Goal: Information Seeking & Learning: Learn about a topic

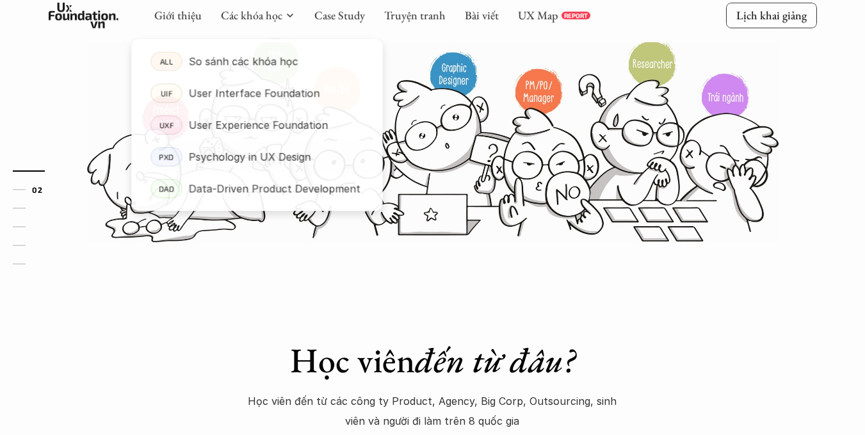
scroll to position [384, 0]
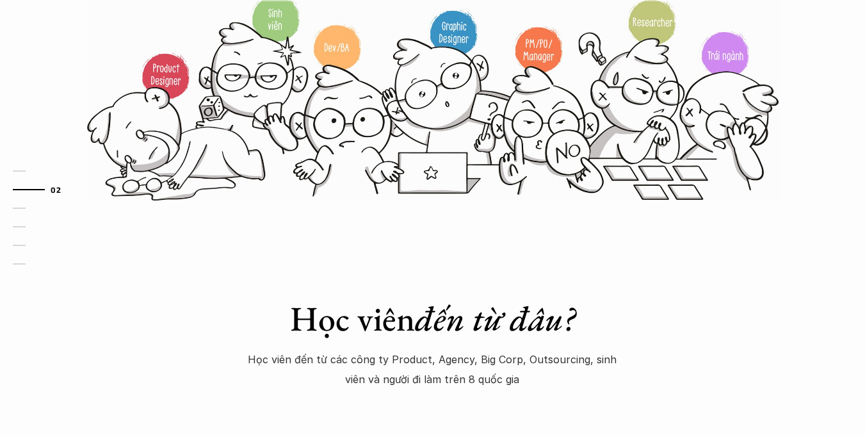
click at [0, 250] on div "01 02 03 04 05 06" at bounding box center [64, 217] width 128 height 435
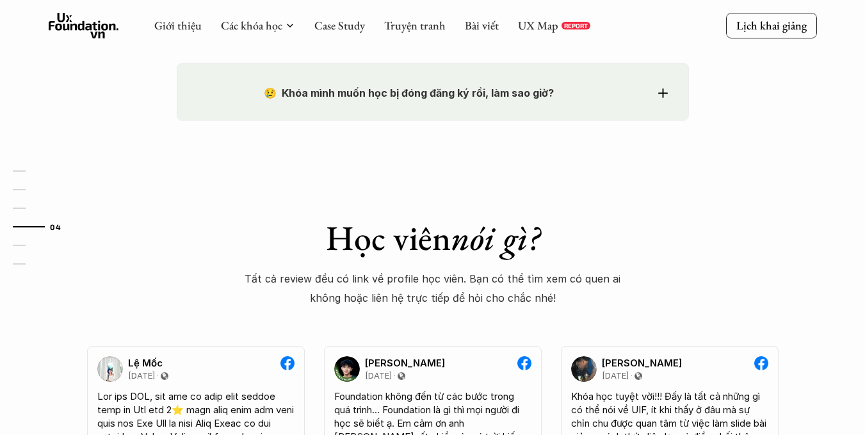
scroll to position [1985, 0]
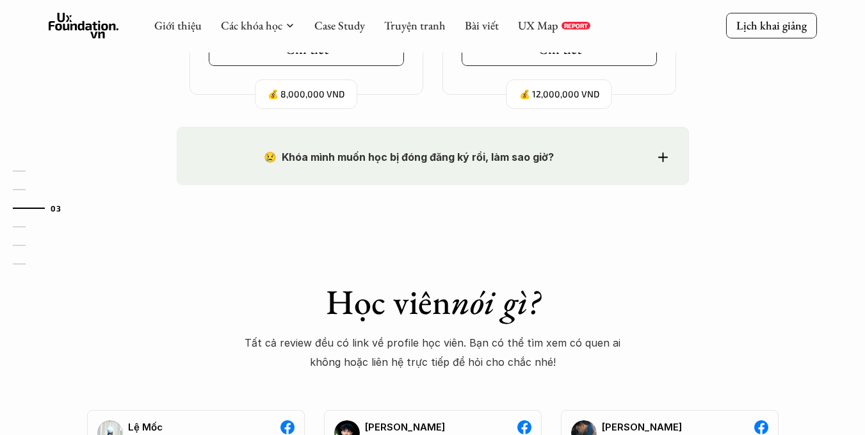
click at [492, 154] on strong "😢 Khóa mình muốn học bị đóng đăng ký rồi, làm sao giờ?" at bounding box center [409, 156] width 290 height 13
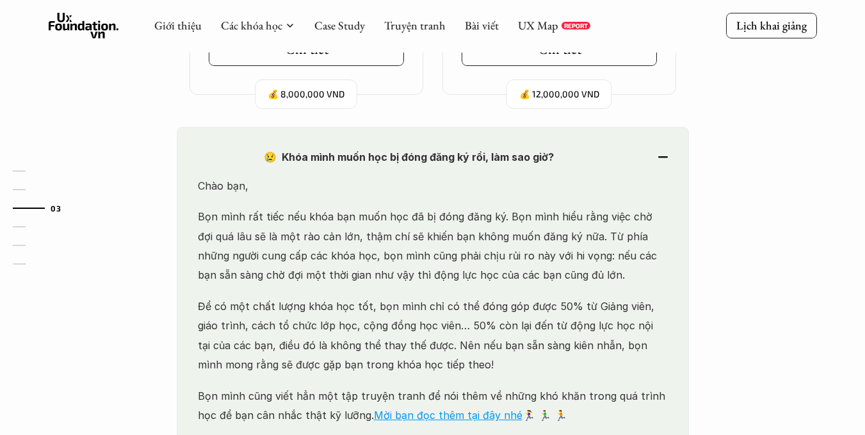
click at [492, 154] on strong "😢 Khóa mình muốn học bị đóng đăng ký rồi, làm sao giờ?" at bounding box center [409, 156] width 290 height 13
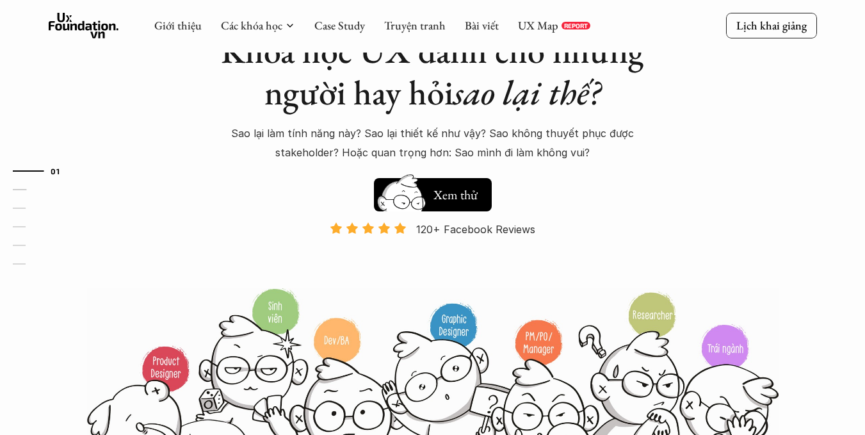
scroll to position [0, 0]
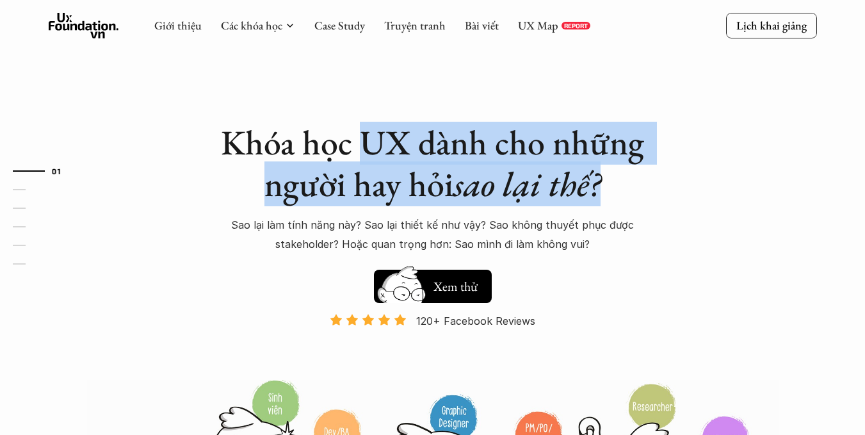
drag, startPoint x: 396, startPoint y: 167, endPoint x: 665, endPoint y: 220, distance: 273.5
click at [621, 199] on h1 "Khóa học UX dành cho những người hay hỏi sao lại thế?" at bounding box center [433, 163] width 448 height 83
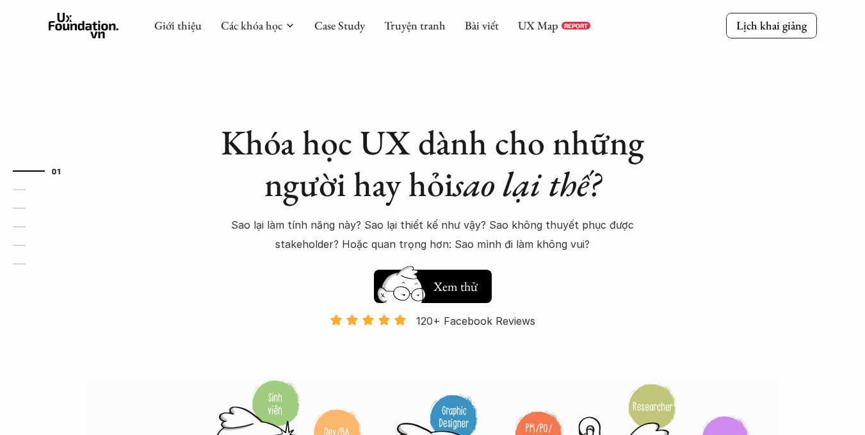
click at [694, 237] on div "Khóa học UX dành cho những người hay hỏi sao lại thế? Sao lại làm tính năng này…" at bounding box center [433, 293] width 768 height 586
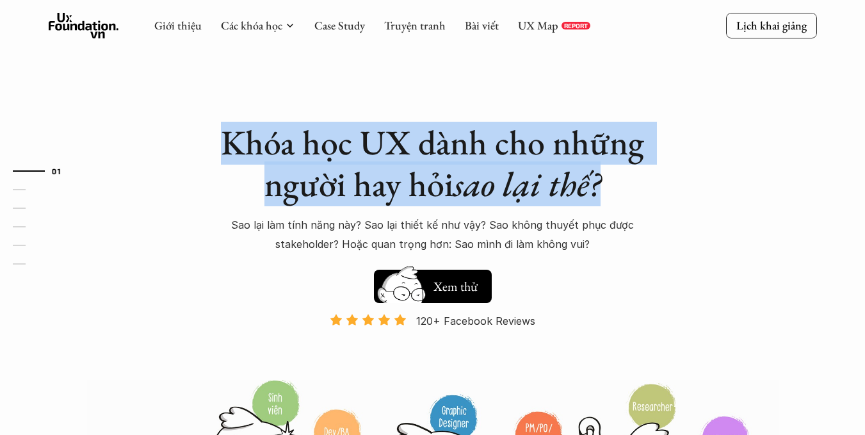
drag, startPoint x: 696, startPoint y: 199, endPoint x: 138, endPoint y: 123, distance: 562.8
click at [206, 138] on div "Khóa học UX dành cho những người hay hỏi sao lại thế? Sao lại làm tính năng này…" at bounding box center [433, 293] width 768 height 586
click at [225, 197] on h1 "Khóa học UX dành cho những người hay hỏi sao lại thế?" at bounding box center [433, 163] width 448 height 83
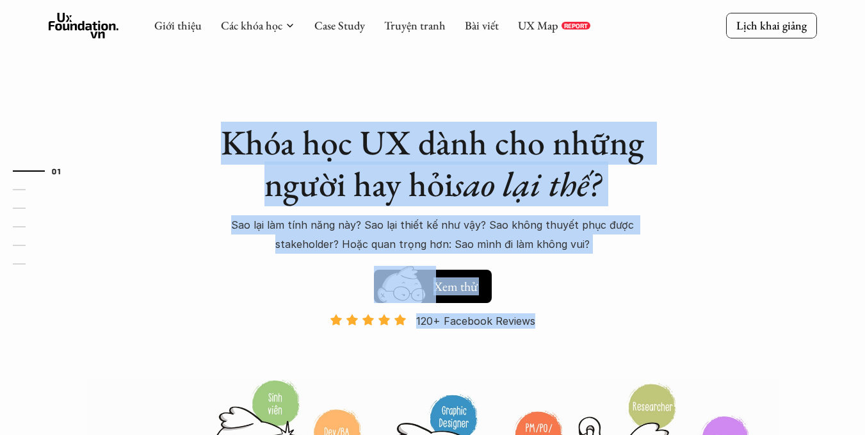
drag, startPoint x: 204, startPoint y: 142, endPoint x: 668, endPoint y: 284, distance: 485.5
click at [668, 284] on div "Khóa học UX dành cho những người hay hỏi sao lại thế? Sao lại làm tính năng này…" at bounding box center [433, 293] width 768 height 586
click at [681, 316] on div "Khóa học UX dành cho những người hay hỏi sao lại thế? Sao lại làm tính năng này…" at bounding box center [433, 293] width 768 height 586
click at [603, 316] on div "120+ Facebook Reviews Và đang giảm dần do Facebook ra tính năng Locked Profile …" at bounding box center [433, 345] width 448 height 65
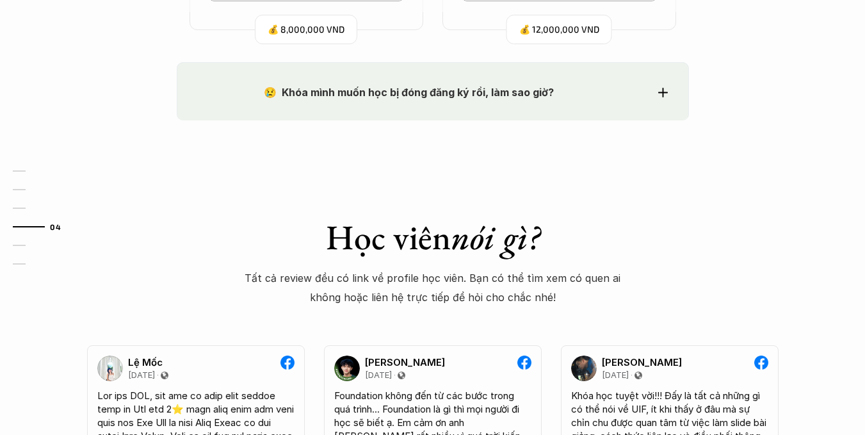
scroll to position [2049, 0]
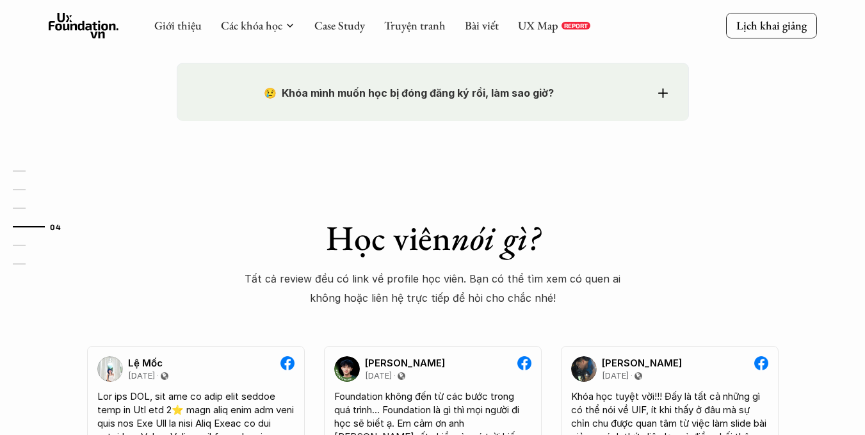
click at [419, 92] on strong "😢 Khóa mình muốn học bị đóng đăng ký rồi, làm sao giờ?" at bounding box center [409, 92] width 290 height 13
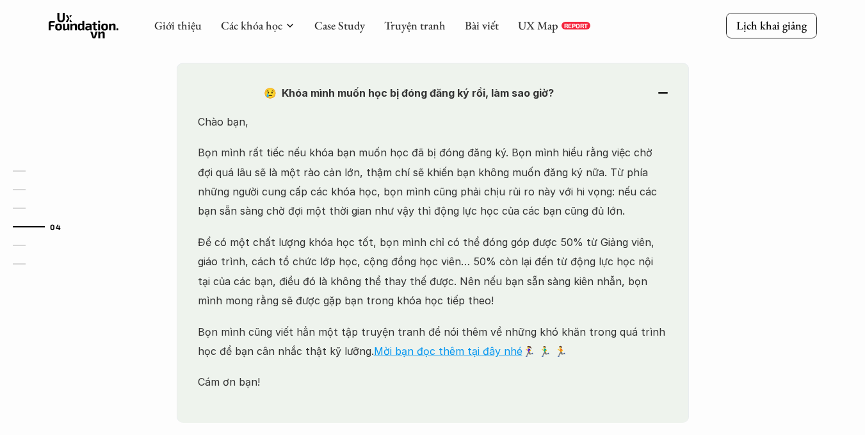
click at [464, 98] on strong "😢 Khóa mình muốn học bị đóng đăng ký rồi, làm sao giờ?" at bounding box center [409, 92] width 290 height 13
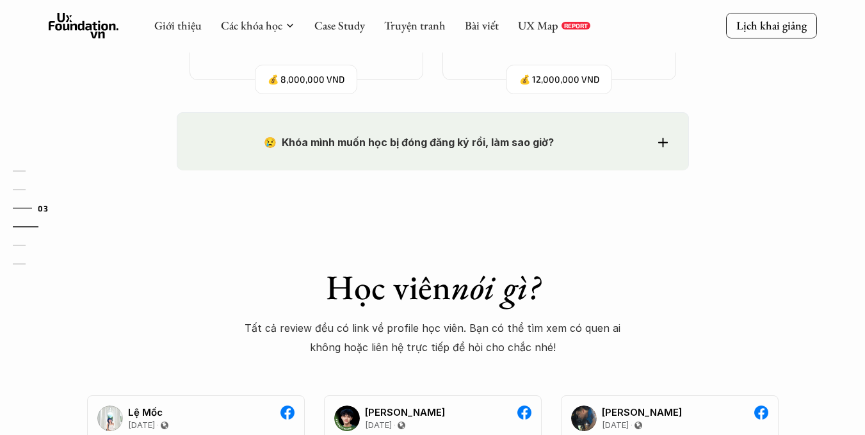
scroll to position [1985, 0]
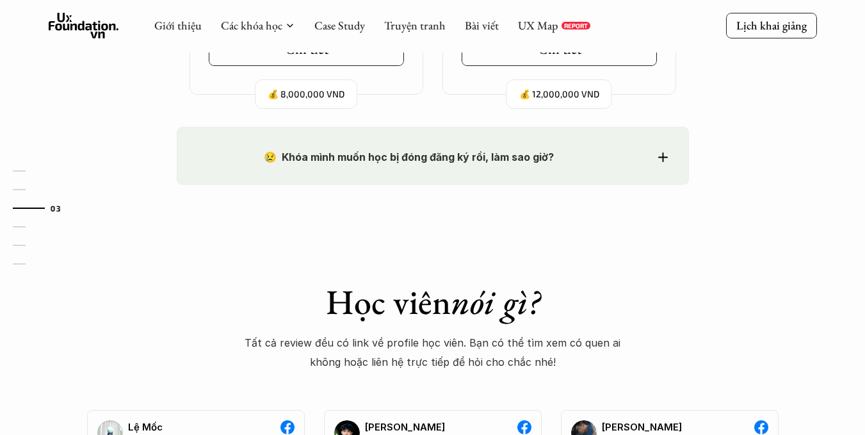
click at [445, 155] on strong "😢 Khóa mình muốn học bị đóng đăng ký rồi, làm sao giờ?" at bounding box center [409, 156] width 290 height 13
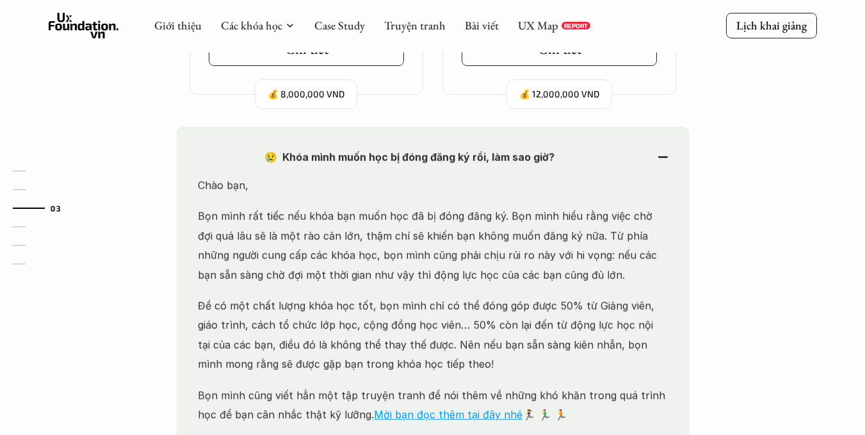
scroll to position [2049, 0]
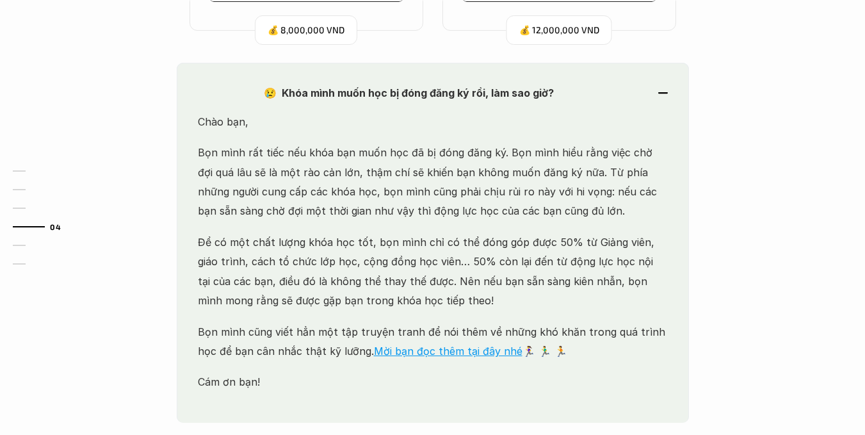
click at [439, 88] on strong "😢 Khóa mình muốn học bị đóng đăng ký rồi, làm sao giờ?" at bounding box center [409, 92] width 290 height 13
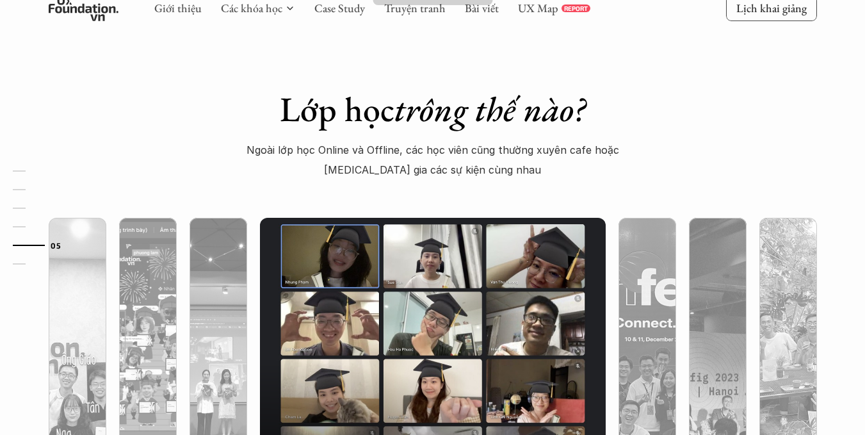
scroll to position [3833, 0]
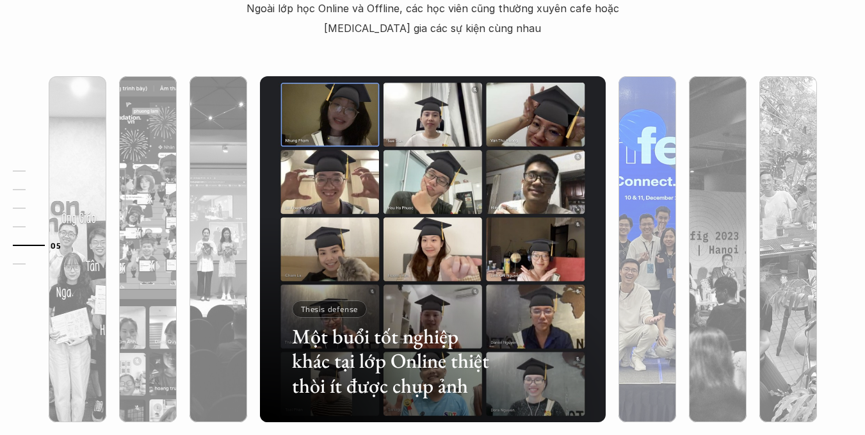
click at [644, 191] on img at bounding box center [647, 249] width 352 height 346
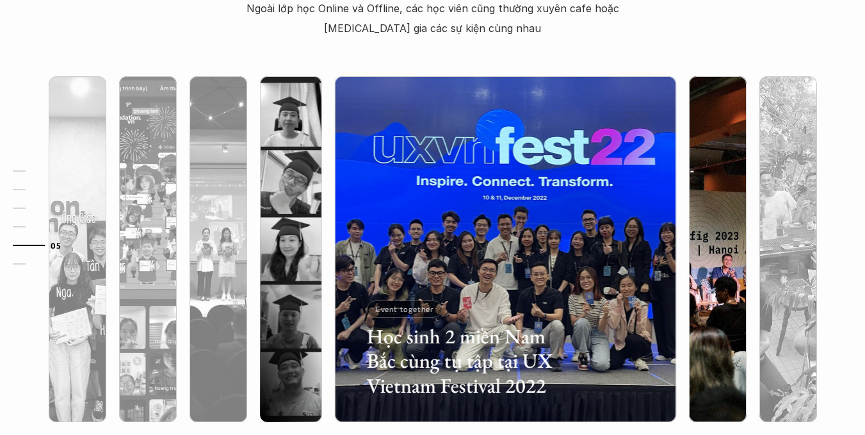
click at [708, 200] on img at bounding box center [718, 249] width 352 height 346
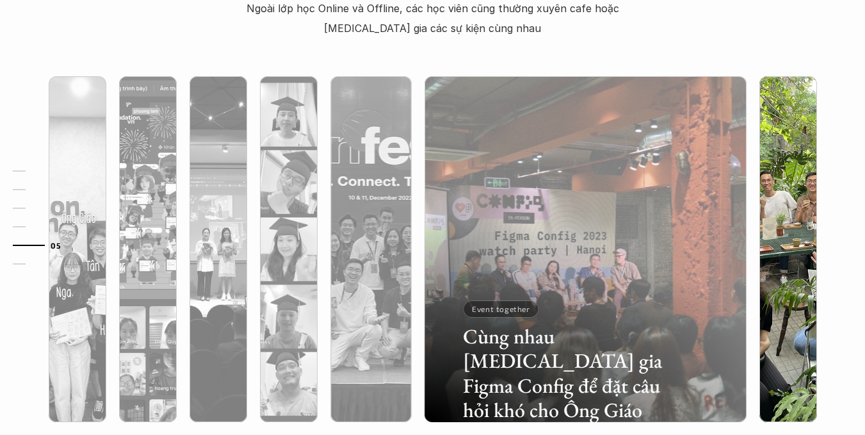
click at [760, 197] on img at bounding box center [788, 249] width 352 height 346
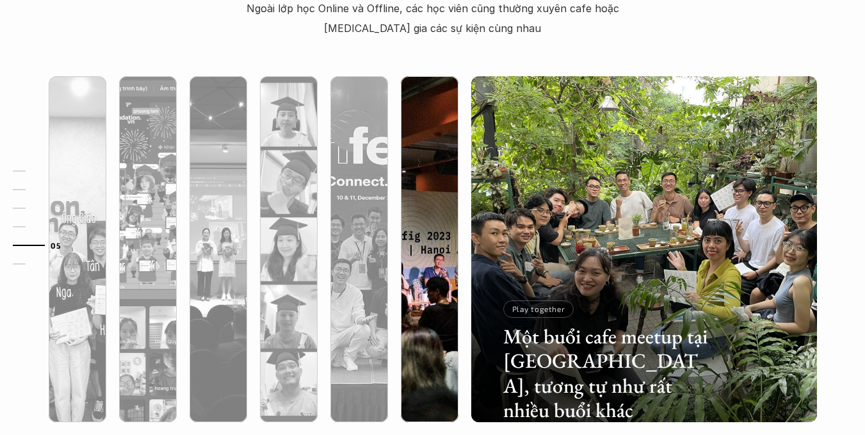
click at [434, 259] on div at bounding box center [430, 317] width 58 height 209
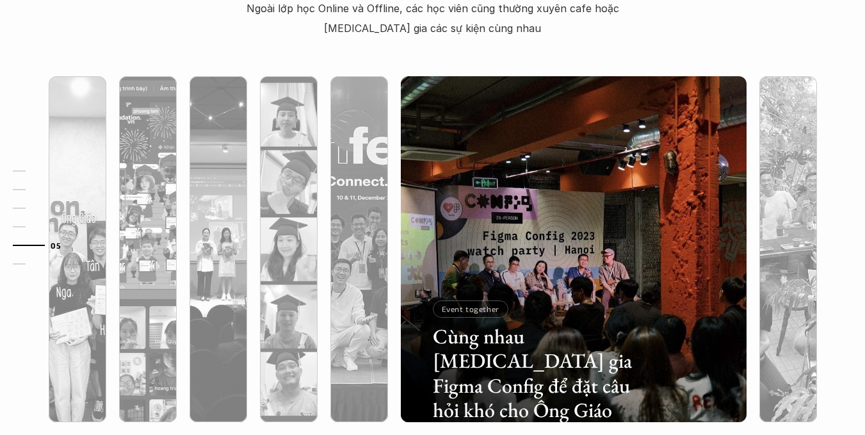
click at [478, 311] on p "Event together" at bounding box center [471, 308] width 58 height 9
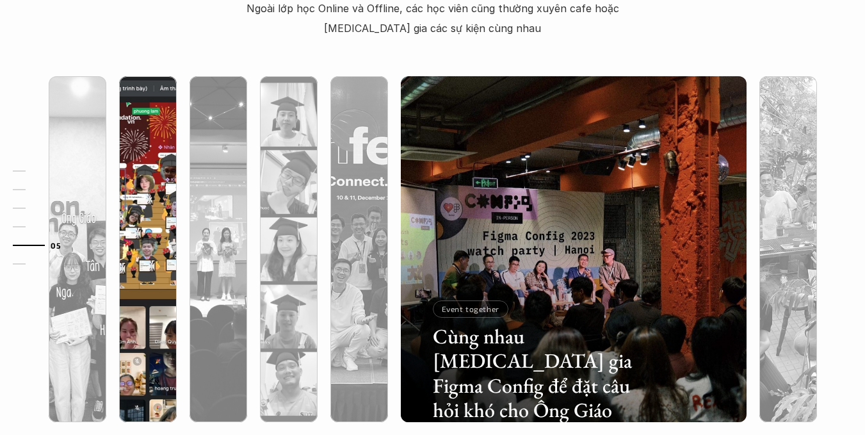
click at [149, 279] on div at bounding box center [148, 317] width 58 height 209
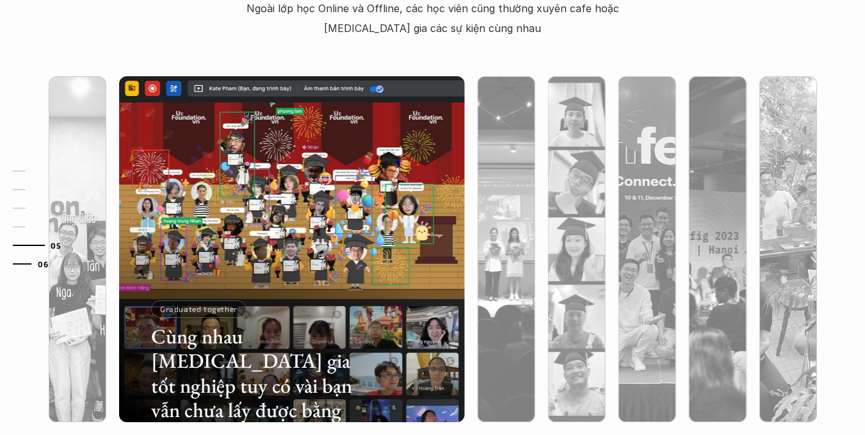
click at [63, 267] on link "06" at bounding box center [43, 263] width 61 height 15
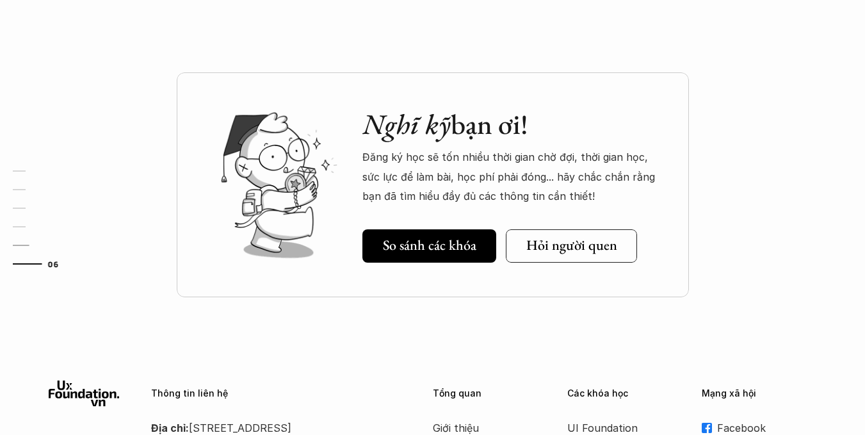
scroll to position [4344, 0]
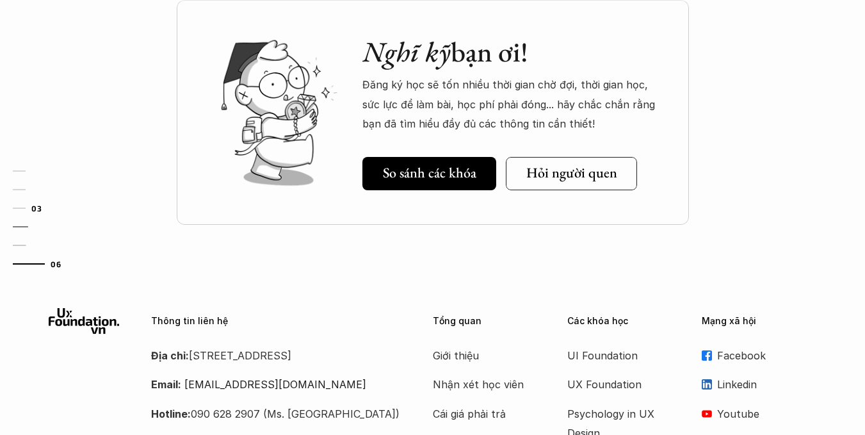
click at [31, 214] on link "03" at bounding box center [43, 207] width 61 height 15
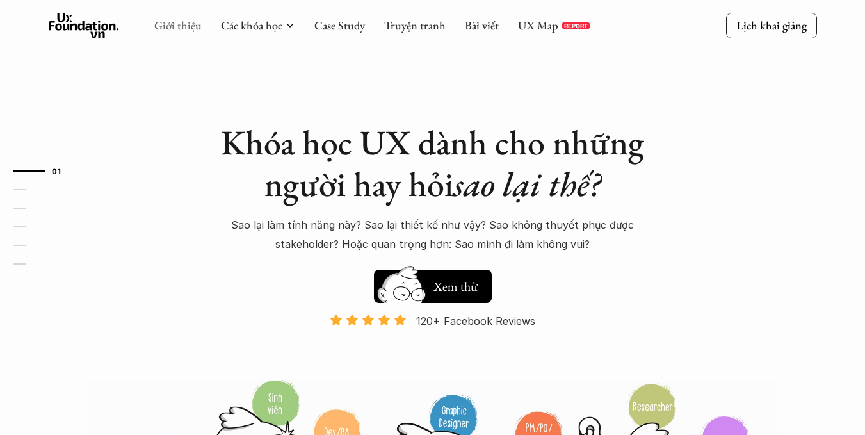
click at [166, 32] on link "Giới thiệu" at bounding box center [177, 25] width 47 height 15
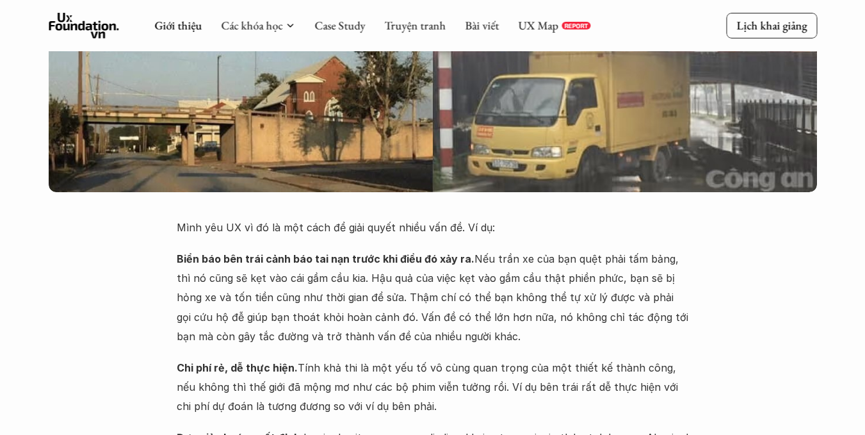
scroll to position [21, 0]
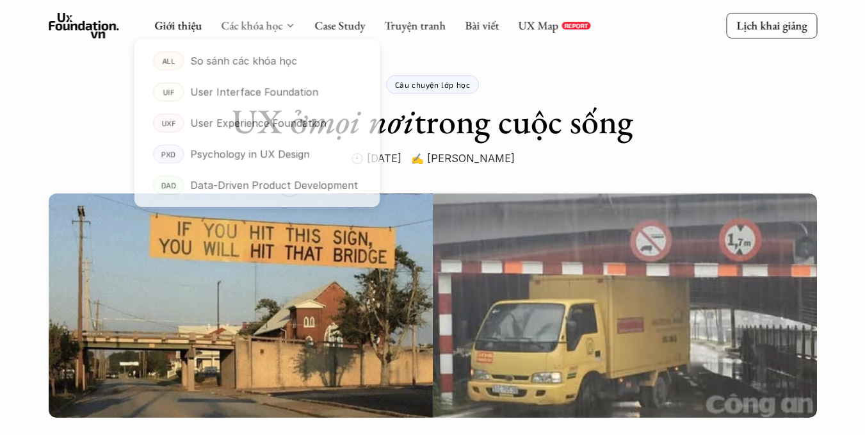
click at [254, 26] on link "Các khóa học" at bounding box center [251, 25] width 61 height 15
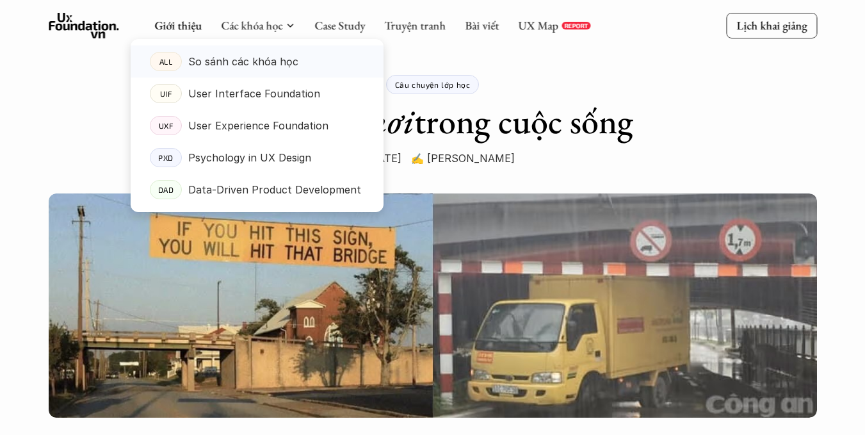
click at [242, 58] on p "So sánh các khóa học" at bounding box center [243, 61] width 110 height 19
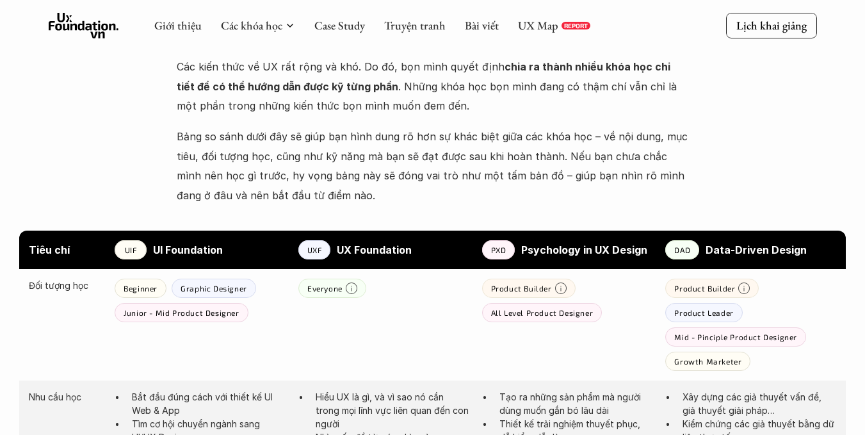
scroll to position [320, 0]
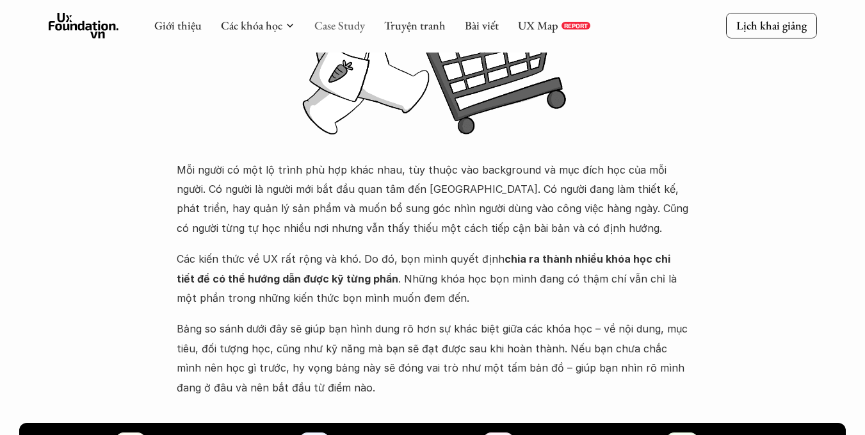
click at [331, 20] on link "Case Study" at bounding box center [339, 25] width 51 height 15
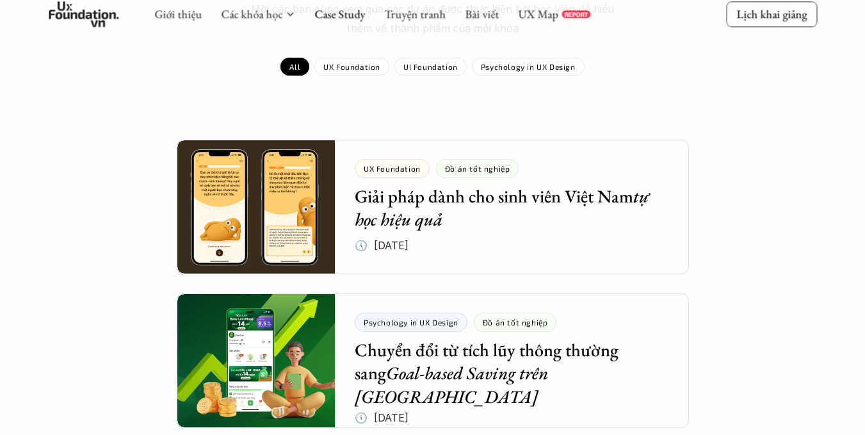
scroll to position [192, 0]
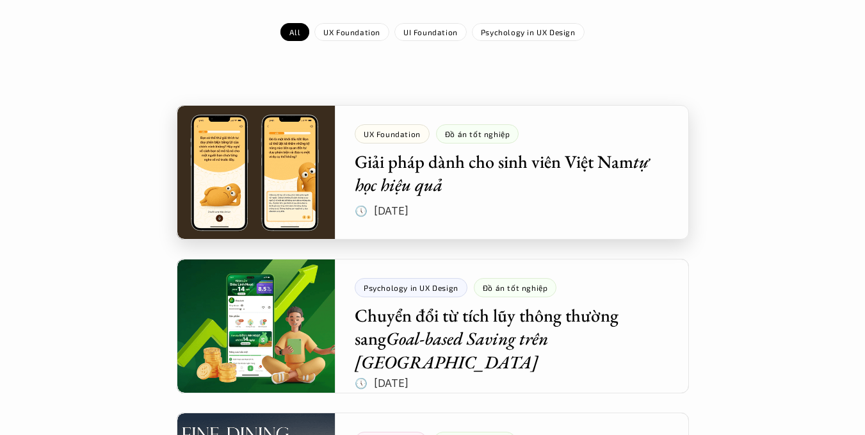
click at [480, 200] on div at bounding box center [433, 172] width 512 height 134
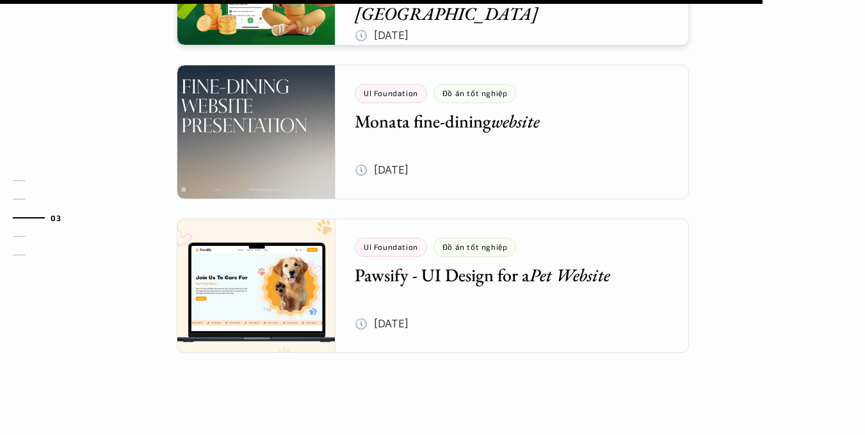
scroll to position [1921, 0]
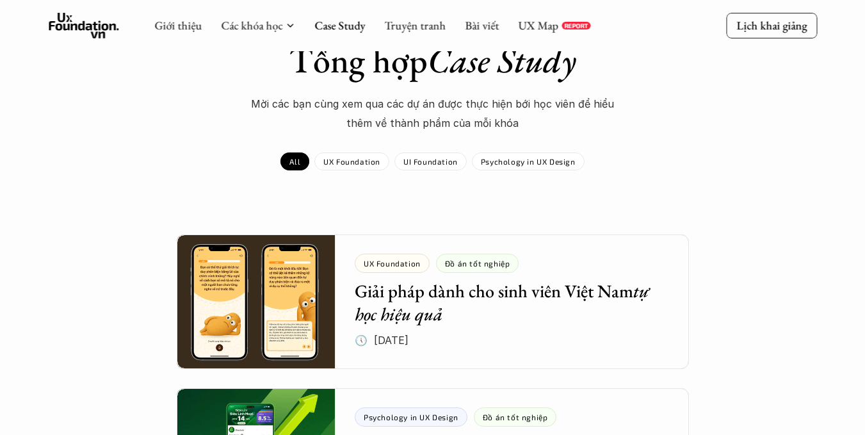
scroll to position [192, 0]
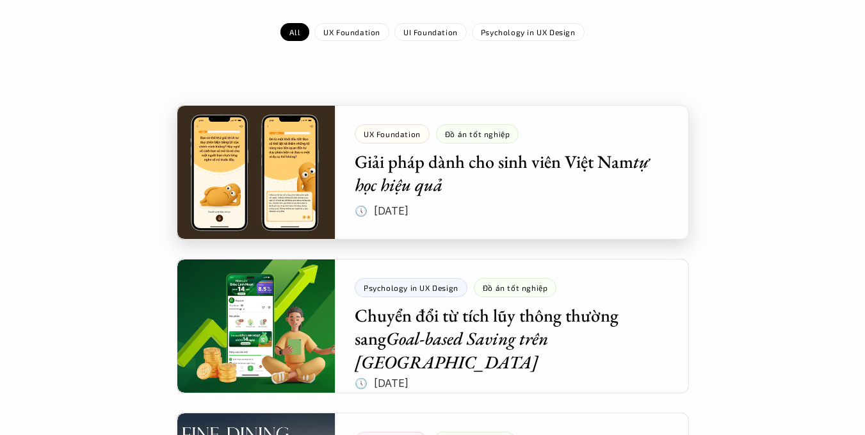
click at [418, 149] on div at bounding box center [433, 172] width 512 height 134
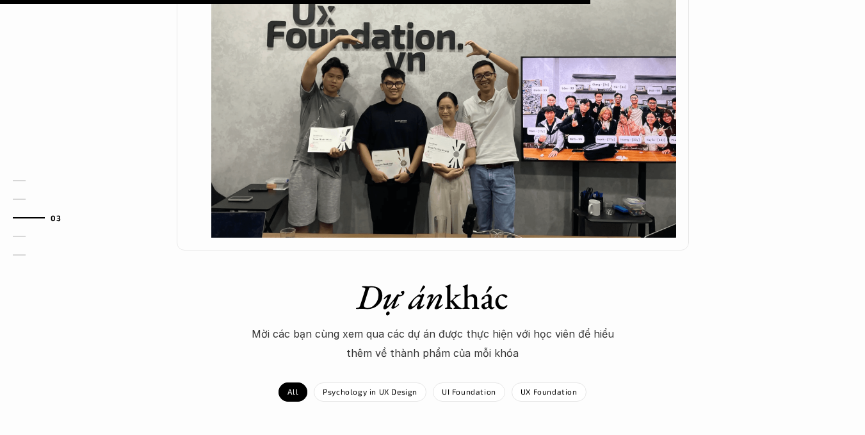
scroll to position [1217, 0]
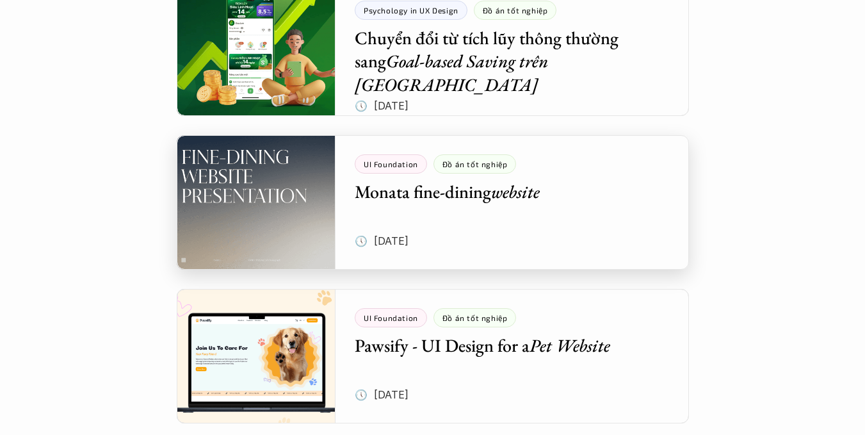
scroll to position [448, 0]
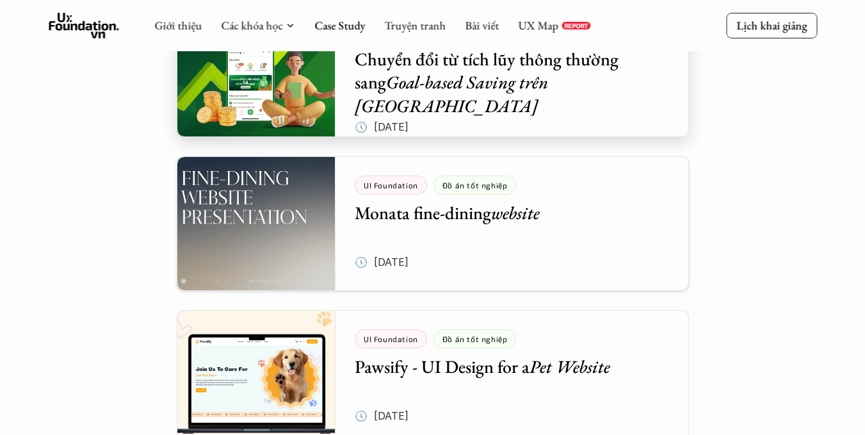
click at [476, 90] on div at bounding box center [433, 70] width 512 height 134
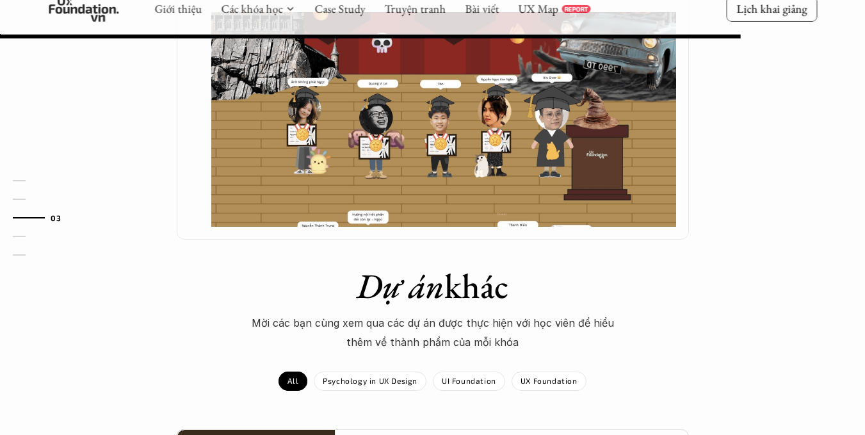
scroll to position [1473, 0]
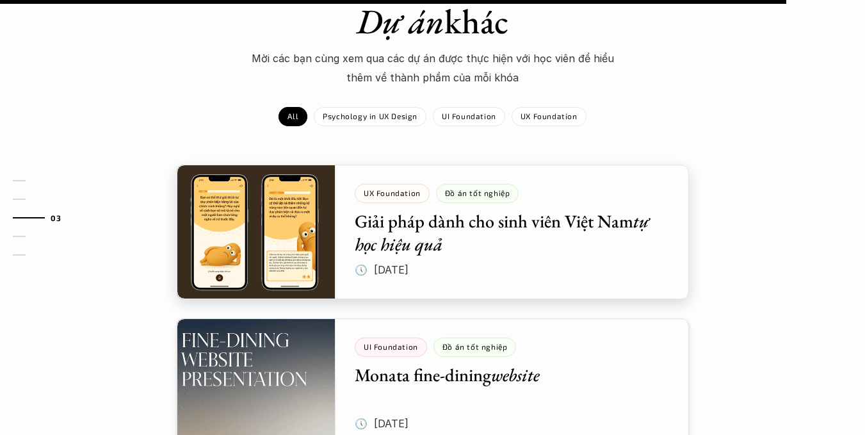
click at [507, 165] on div at bounding box center [433, 232] width 512 height 134
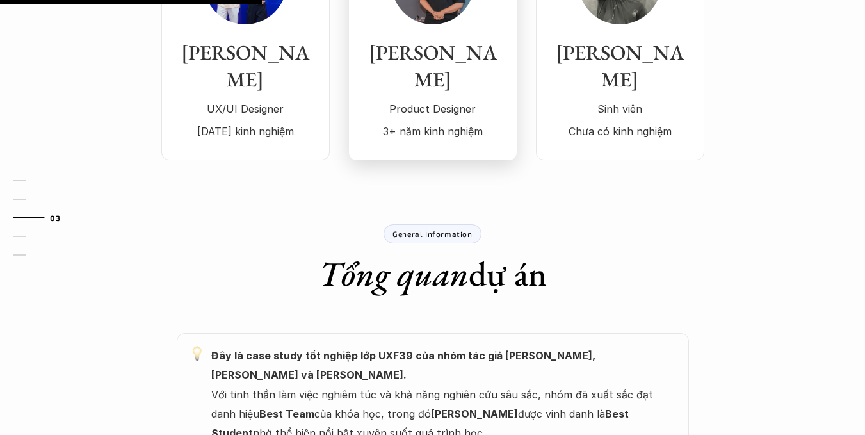
scroll to position [768, 0]
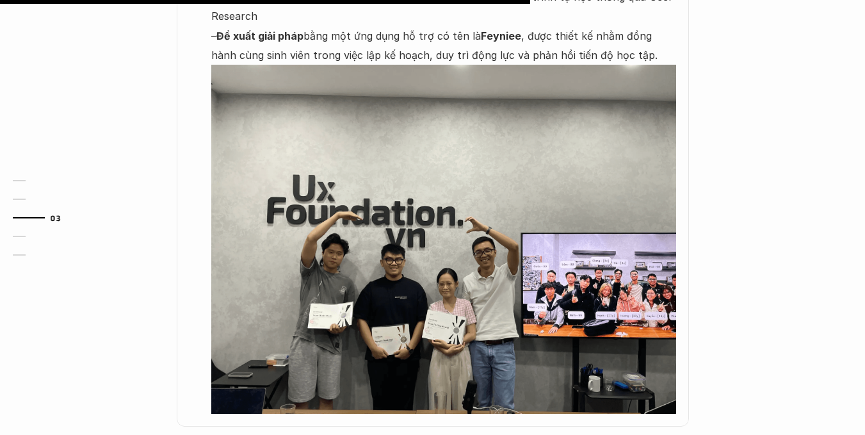
click at [446, 209] on img at bounding box center [443, 239] width 465 height 349
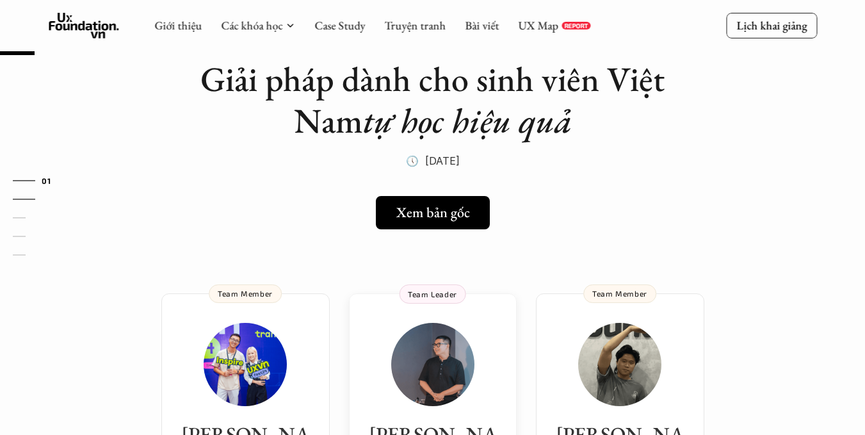
scroll to position [64, 0]
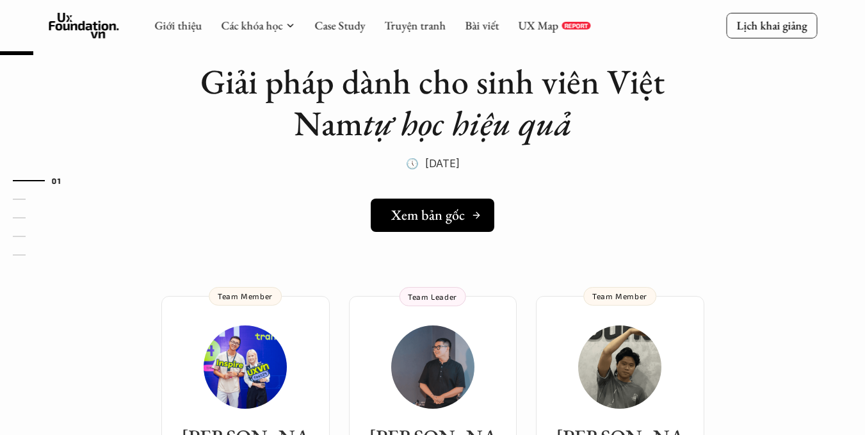
click at [421, 222] on h5 "Xem bản gốc" at bounding box center [428, 215] width 74 height 17
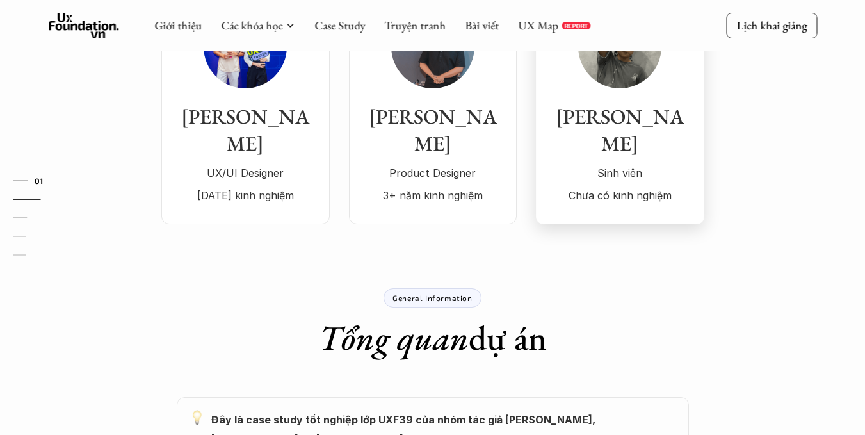
scroll to position [0, 0]
